Goal: Communication & Community: Answer question/provide support

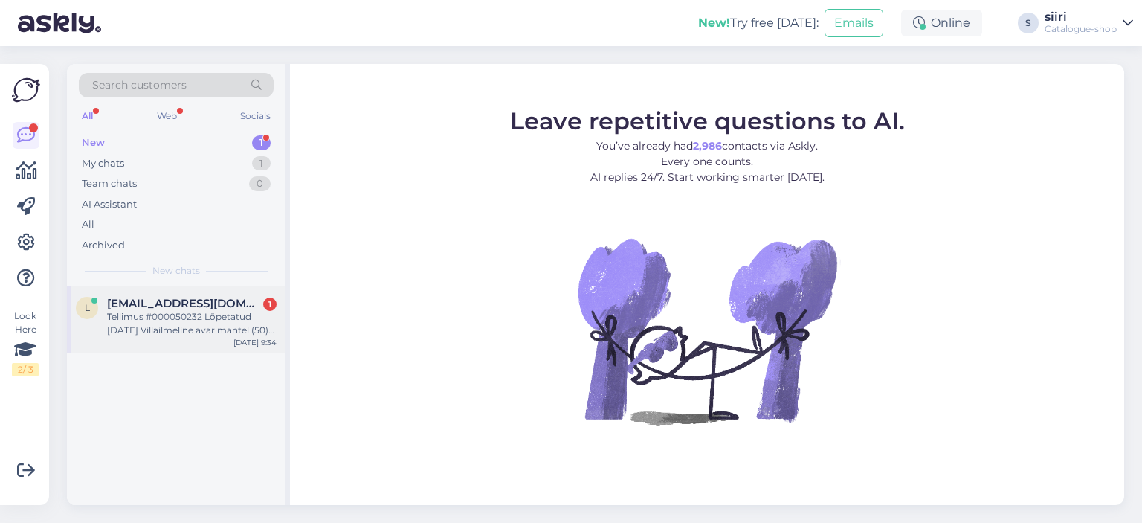
click at [167, 329] on div "Tellimus #000050232 Lõpetatud [DATE] Villailmeline avar mantel (50) 950163B1 Po…" at bounding box center [192, 323] width 170 height 27
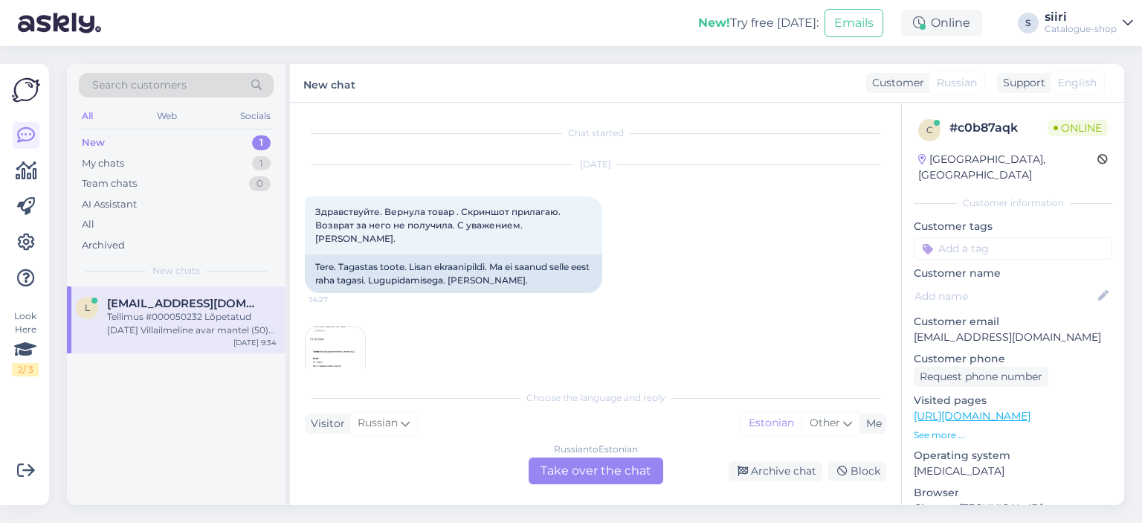
scroll to position [1112, 0]
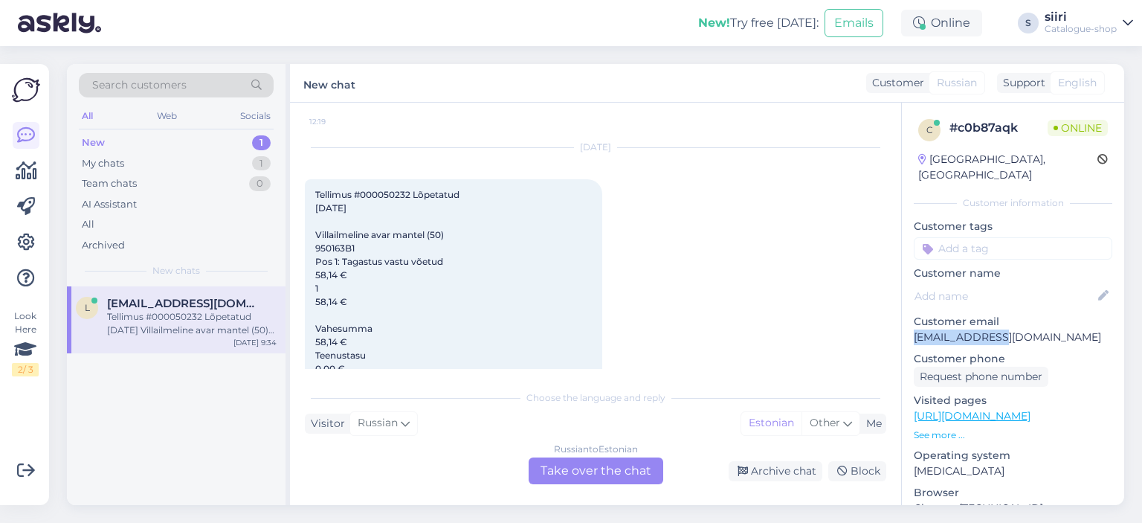
drag, startPoint x: 996, startPoint y: 324, endPoint x: 912, endPoint y: 329, distance: 84.3
click at [912, 329] on div "c # c0b87aqk Online [GEOGRAPHIC_DATA], [GEOGRAPHIC_DATA] Customer information C…" at bounding box center [1013, 416] width 222 height 627
copy p "[EMAIL_ADDRESS][DOMAIN_NAME]"
drag, startPoint x: 360, startPoint y: 181, endPoint x: 412, endPoint y: 185, distance: 52.3
click at [412, 189] on span "Tellimus #000050232 Lõpetatud [DATE] Villailmeline avar mantel (50) 950163B1 Po…" at bounding box center [446, 335] width 263 height 292
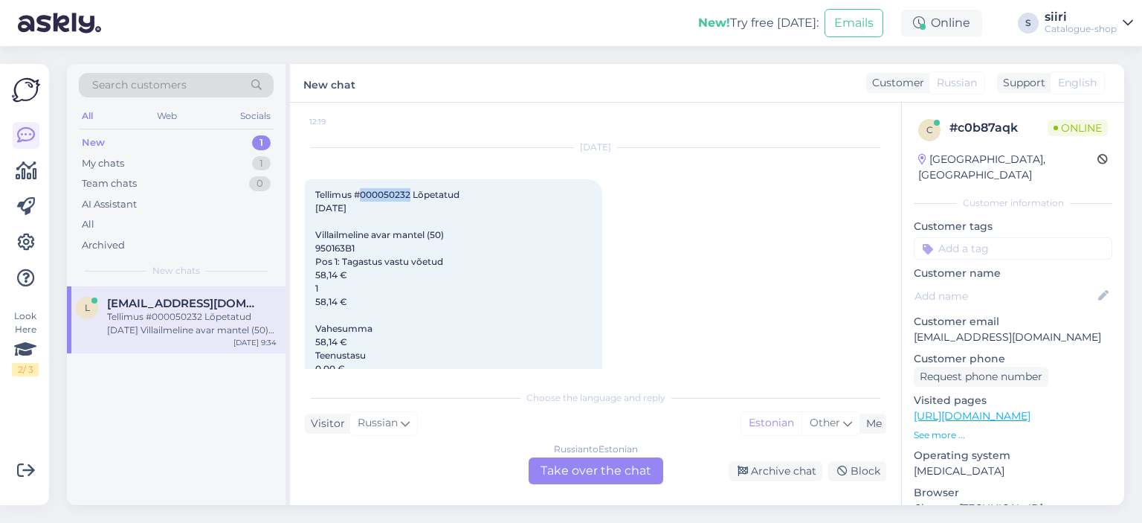
copy span "000050232"
click at [89, 477] on div "l [EMAIL_ADDRESS][DOMAIN_NAME] Tellimus #000050232 Lõpetatud [DATE] Villailmeli…" at bounding box center [176, 395] width 219 height 219
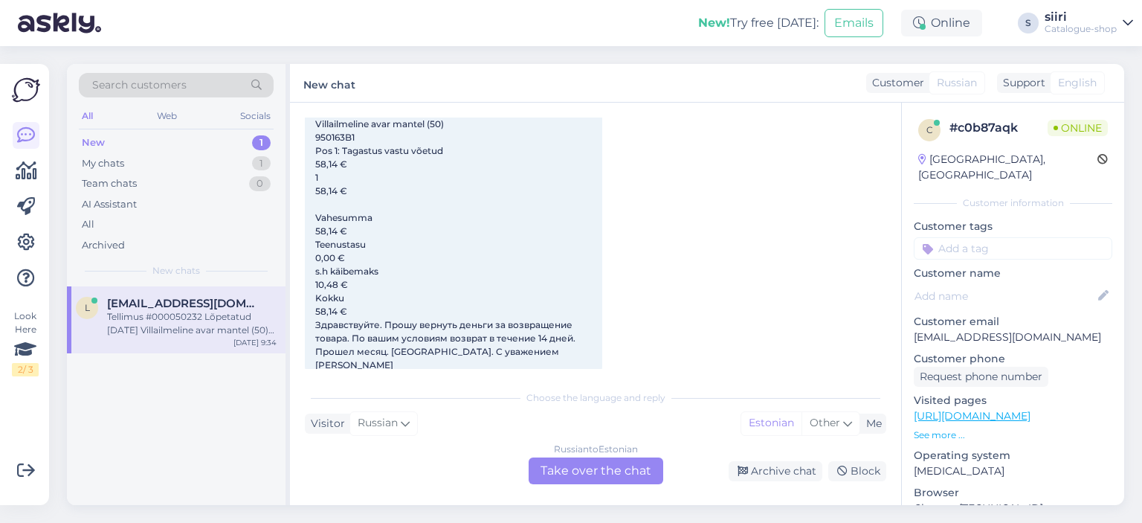
click at [617, 475] on div "Russian to Estonian Take over the chat" at bounding box center [596, 470] width 135 height 27
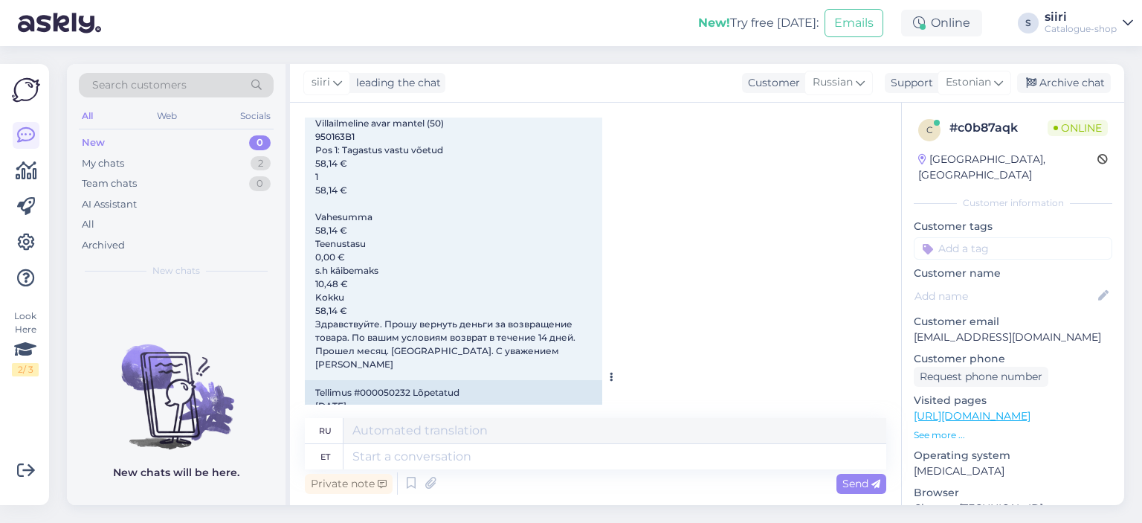
scroll to position [1505, 0]
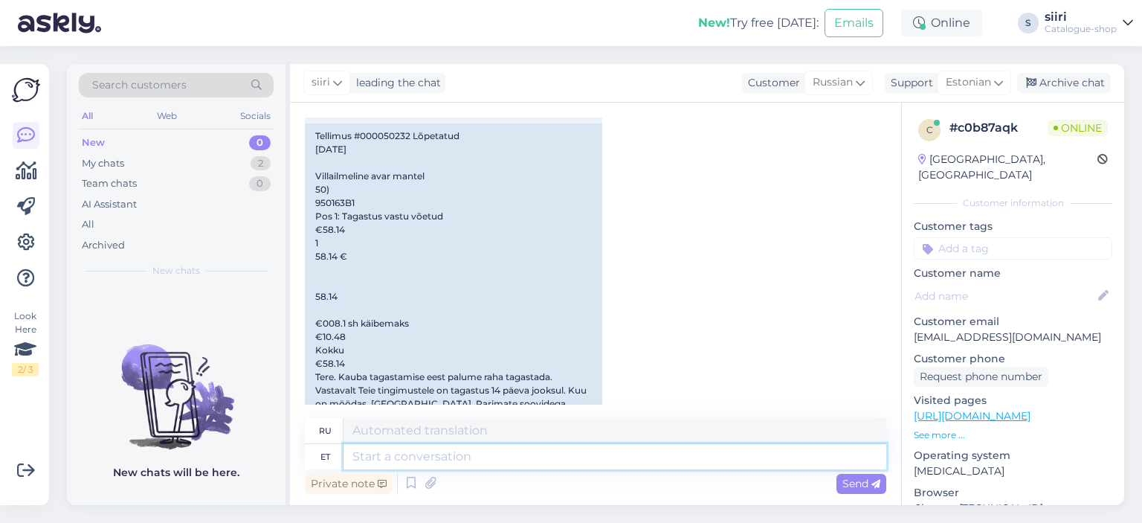
click at [368, 459] on textarea at bounding box center [615, 456] width 543 height 25
type textarea "ter"
type textarea "тер"
type textarea "t"
type textarea "Tere"
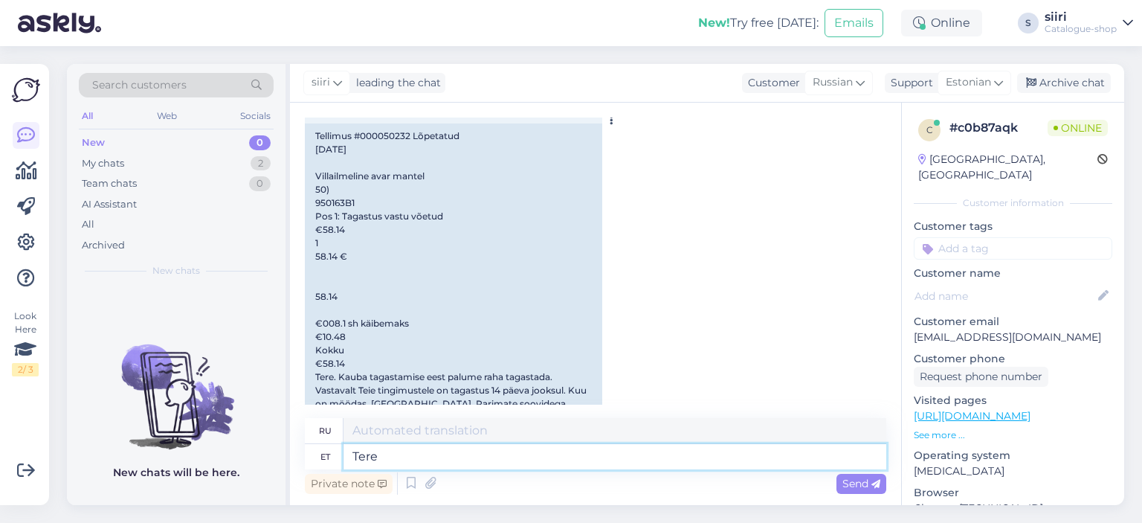
type textarea "Привет"
type textarea "Tere päevast"
type textarea "Добрый день"
type textarea "Tere päevast,"
type textarea "Добрый день,"
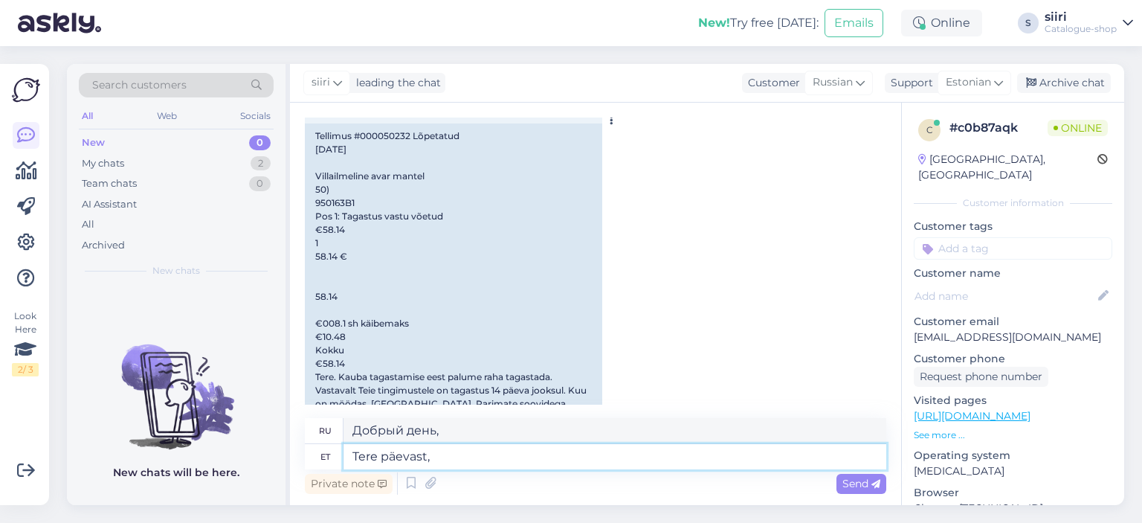
type textarea "Tere päevast"
type textarea "Добрый день"
type textarea "Tere päevast."
type textarea "Добрый день."
type textarea "Tere päevast. su"
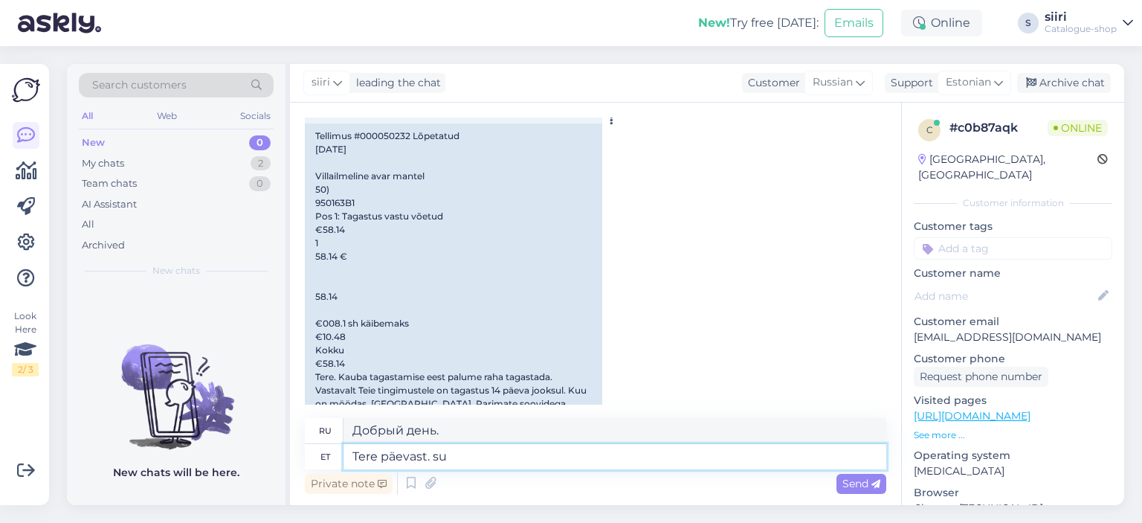
type textarea "Добрый день. Вы"
type textarea "Tere päevast. su"
type textarea "Добрый день. сумма"
type textarea "Tere päevast."
type textarea "Добрый день."
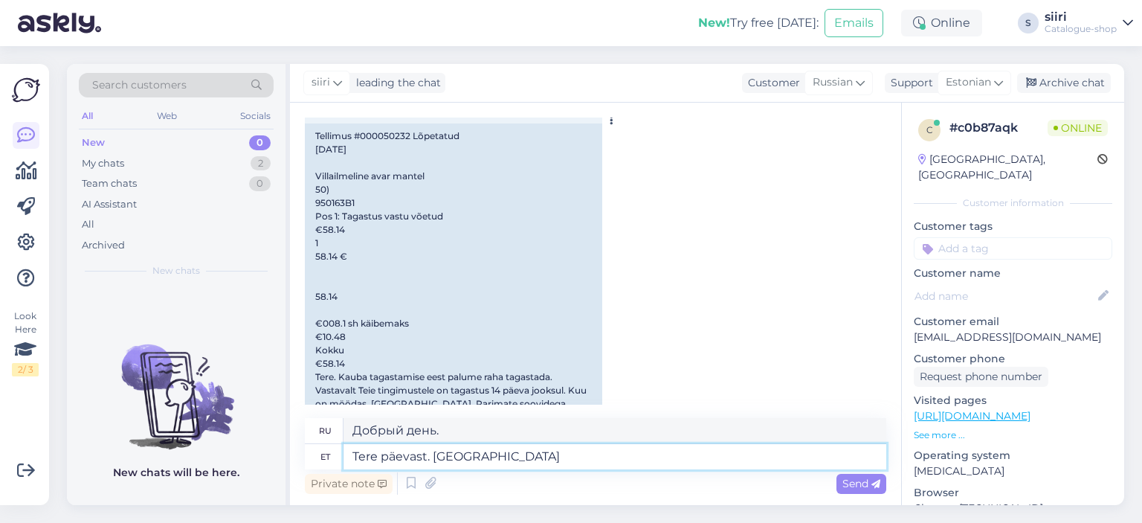
type textarea "Tere päevast. [GEOGRAPHIC_DATA]"
type textarea "Добрый день. Сумма возврата"
click at [438, 460] on textarea "Tere päevast. [GEOGRAPHIC_DATA]" at bounding box center [615, 456] width 543 height 25
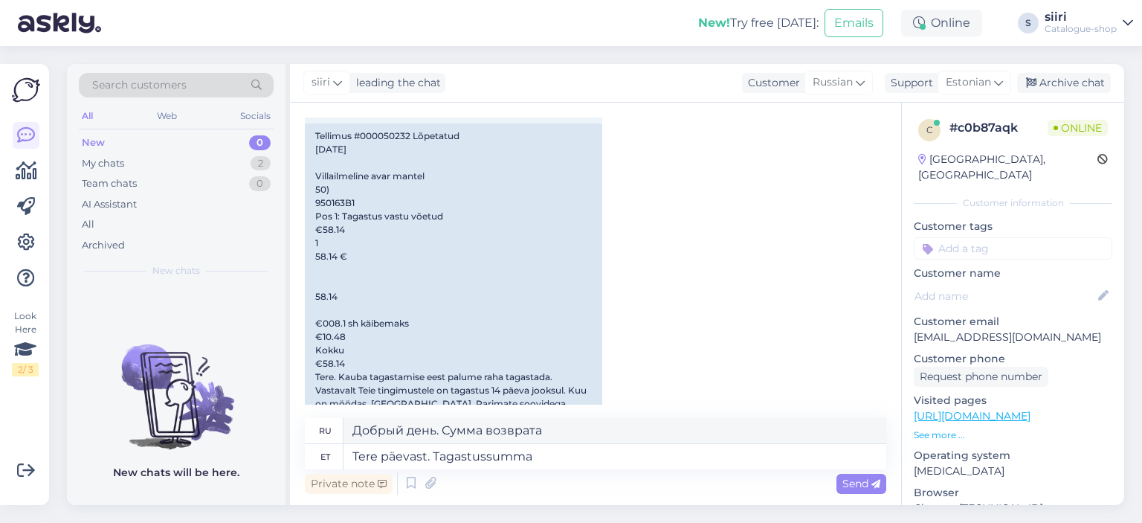
click at [92, 414] on img at bounding box center [176, 385] width 219 height 134
click at [553, 454] on textarea "Tere päevast. Tagastussumma" at bounding box center [615, 456] width 543 height 25
type textarea "Tere päevast. Tagastussumma 55,24"
type textarea "Добрый день. Сумма возврата 55.24."
type textarea "Tere päevast. Tagastussumma 55,24€"
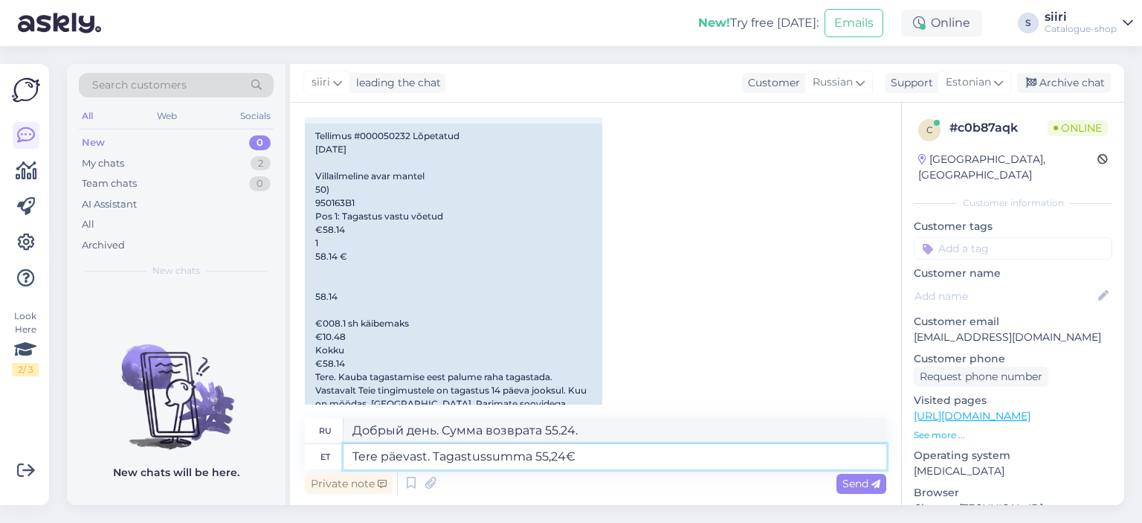
type textarea "Добрый день. Сумма возврата 55,24 евро."
type textarea "Tere päevast. Tagastussumma 55,24€ tagastatakse"
type textarea "Добрый день. Сумма возврата в размере 55,24 евро будет возвращена."
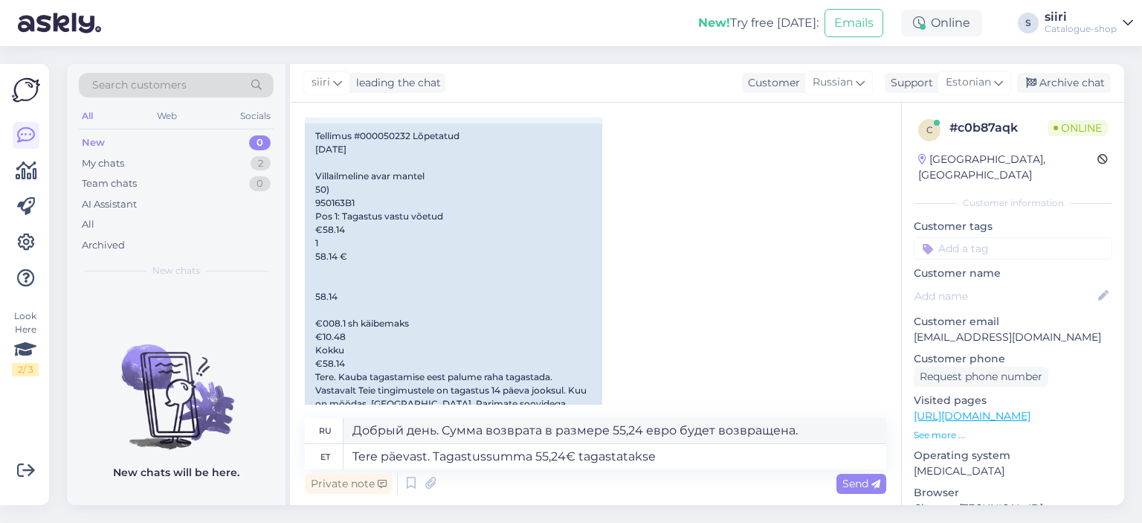
click at [92, 430] on img at bounding box center [176, 385] width 219 height 134
click at [663, 462] on textarea "Tere päevast. Tagastussumma 55,24€ tagastatakse" at bounding box center [615, 456] width 543 height 25
type textarea "Tere päevast. Tagastussumma 55,24€ tagastatakse Coop"
type textarea "Добрый день. Сумма возврата в размере 55,24 евро будет возвращена Coop."
type textarea "Tere päevast. Tagastussumma 55,24€ tagastatakse Coop P"
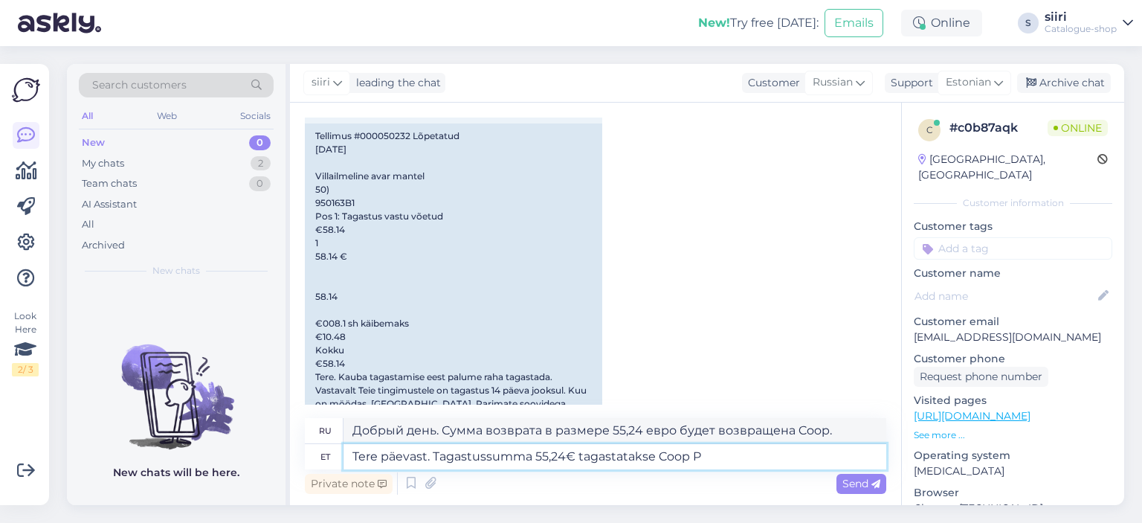
type textarea "Добрый день. Сумма возврата в размере 55,24 евро будет возвращена в Coop P."
type textarea "Tere päevast. Tagastussumma 55,24€ tagastatakse Coop Pan"
type textarea "Добрый день. Сумма возврата в размере 55,24 евро будет возвращена в [GEOGRAPHIC…"
type textarea "Tere päevast. Tagastussumma 55,24€ tagastatakse Coop Panga"
type textarea "Добрый день. Сумма возврата в размере 55,24 евро будет возвращена в Coop Bank."
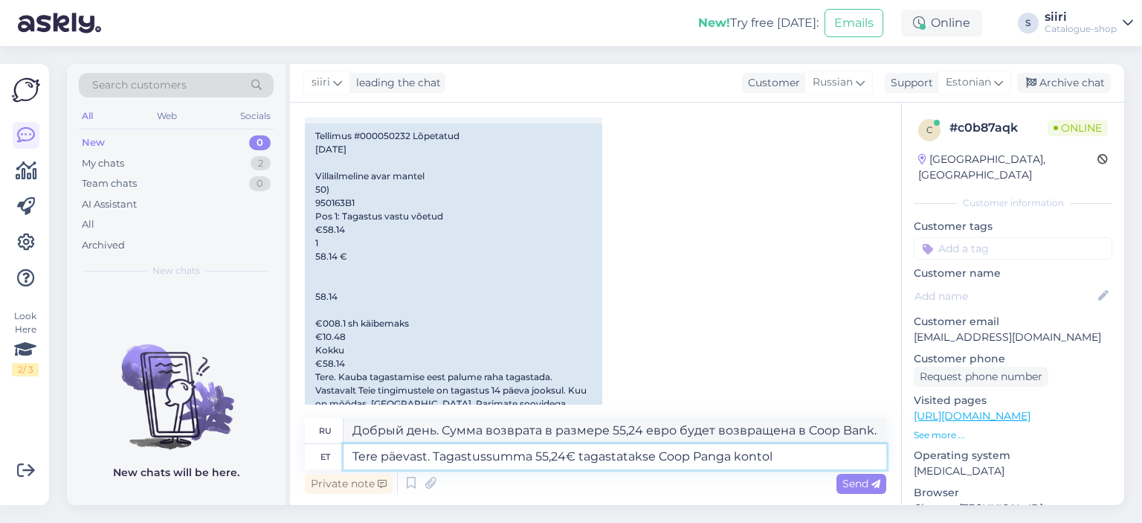
type textarea "Tere päevast. Tagastussumma 55,24€ tagastatakse Coop Panga kontole"
type textarea "Добрый день. Сумма возврата в размере 55,24 евро будет возвращена на счёт Coop …"
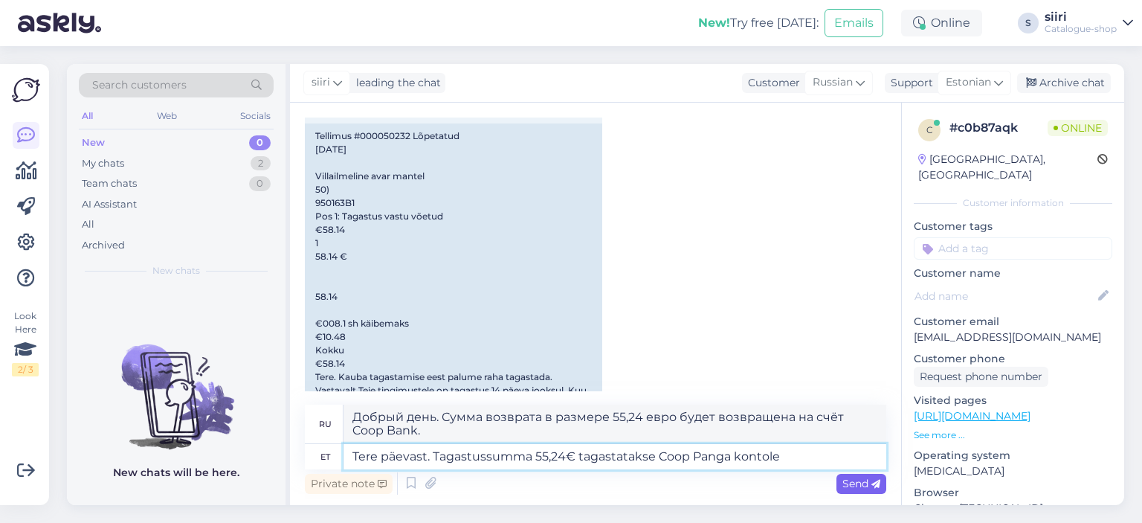
type textarea "Tere päevast. Tagastussumma 55,24€ tagastatakse Coop Panga kontole"
click at [858, 480] on span "Send" at bounding box center [862, 483] width 38 height 13
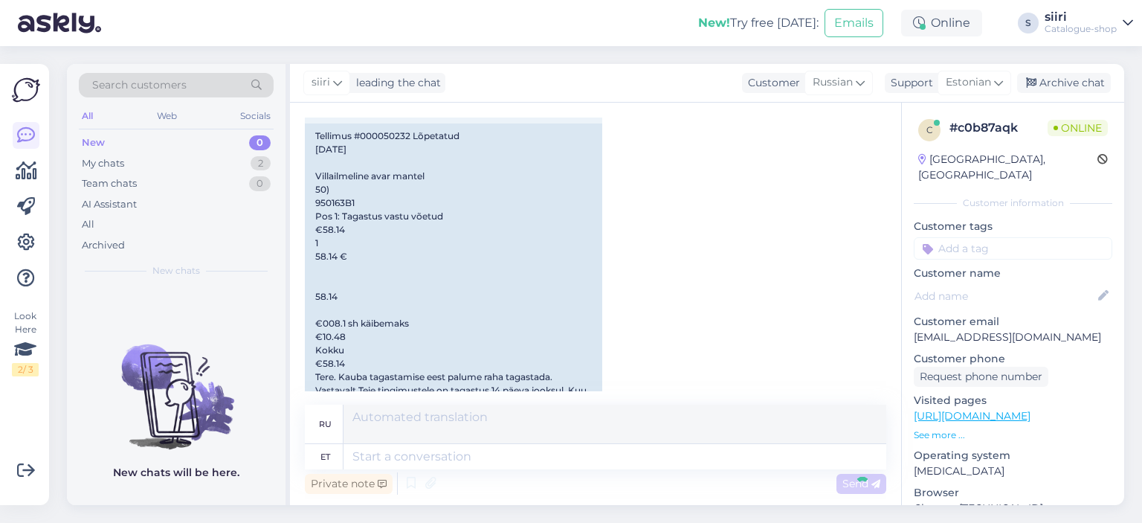
scroll to position [1621, 0]
